Goal: Navigation & Orientation: Understand site structure

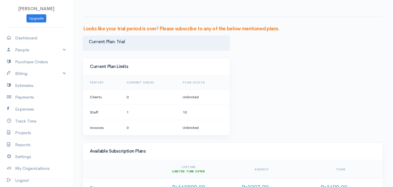
click at [302, 1] on div at bounding box center [233, 8] width 300 height 17
click at [34, 51] on link "People" at bounding box center [36, 50] width 73 height 12
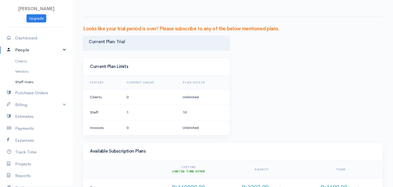
click at [31, 83] on link "Staff Users" at bounding box center [36, 82] width 73 height 10
click at [29, 45] on link "People" at bounding box center [36, 50] width 73 height 12
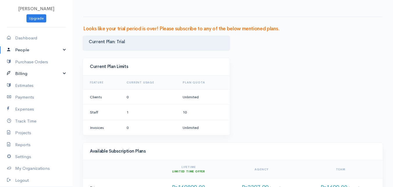
click at [49, 70] on link "Billing" at bounding box center [36, 74] width 73 height 12
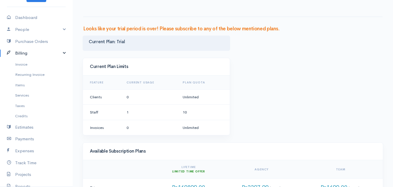
scroll to position [22, 0]
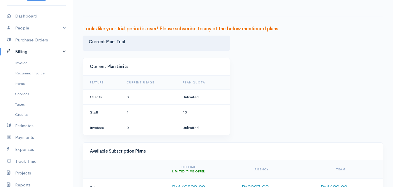
click at [28, 46] on link "Billing" at bounding box center [36, 52] width 73 height 12
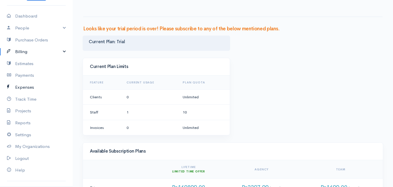
click at [30, 87] on link "Expenses" at bounding box center [36, 87] width 73 height 12
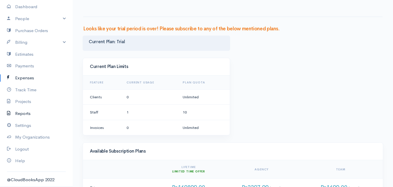
click at [27, 110] on link "Reports" at bounding box center [36, 113] width 73 height 12
click at [36, 93] on link "Track Time" at bounding box center [36, 90] width 73 height 12
click at [28, 100] on link "Projects" at bounding box center [36, 101] width 73 height 12
click at [30, 114] on link "Reports" at bounding box center [36, 113] width 73 height 12
click at [26, 125] on link "Settings" at bounding box center [36, 125] width 73 height 12
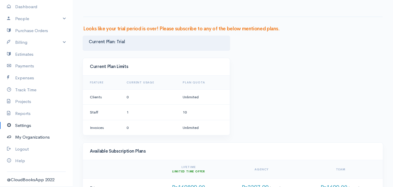
click at [37, 138] on link "My Organizations" at bounding box center [36, 137] width 73 height 12
click at [22, 158] on link "Help" at bounding box center [36, 161] width 73 height 12
click at [20, 163] on link "Help" at bounding box center [36, 161] width 73 height 12
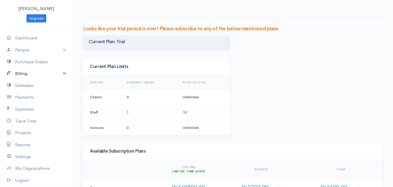
click at [61, 71] on link "Billing" at bounding box center [36, 74] width 73 height 12
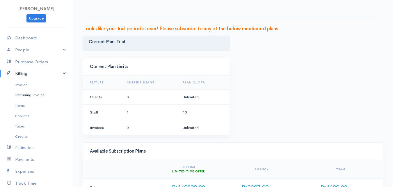
click at [38, 95] on link "Recurring Invoice" at bounding box center [36, 95] width 73 height 10
click at [23, 104] on link "Items" at bounding box center [36, 105] width 73 height 10
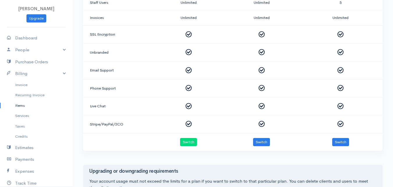
scroll to position [223, 0]
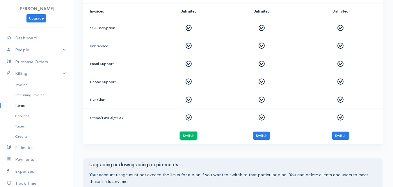
click at [185, 134] on button "Switch" at bounding box center [188, 135] width 17 height 8
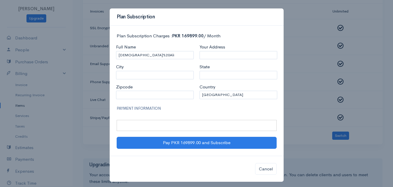
click at [209, 121] on div at bounding box center [197, 125] width 160 height 11
click at [265, 168] on button "Cancel" at bounding box center [266, 169] width 22 height 12
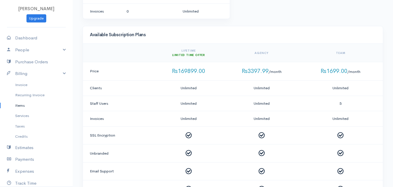
scroll to position [0, 0]
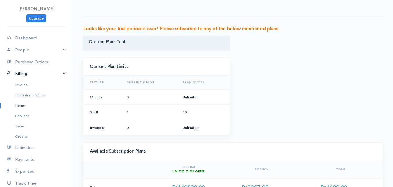
click at [28, 69] on link "Billing" at bounding box center [36, 74] width 73 height 12
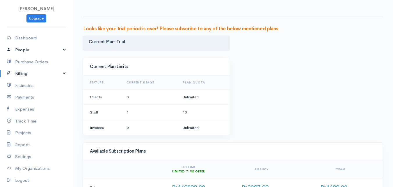
click at [32, 45] on link "People" at bounding box center [36, 50] width 73 height 12
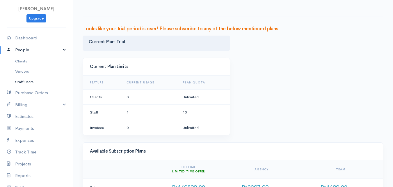
click at [31, 79] on link "Staff Users" at bounding box center [36, 82] width 73 height 10
